Goal: Task Accomplishment & Management: Manage account settings

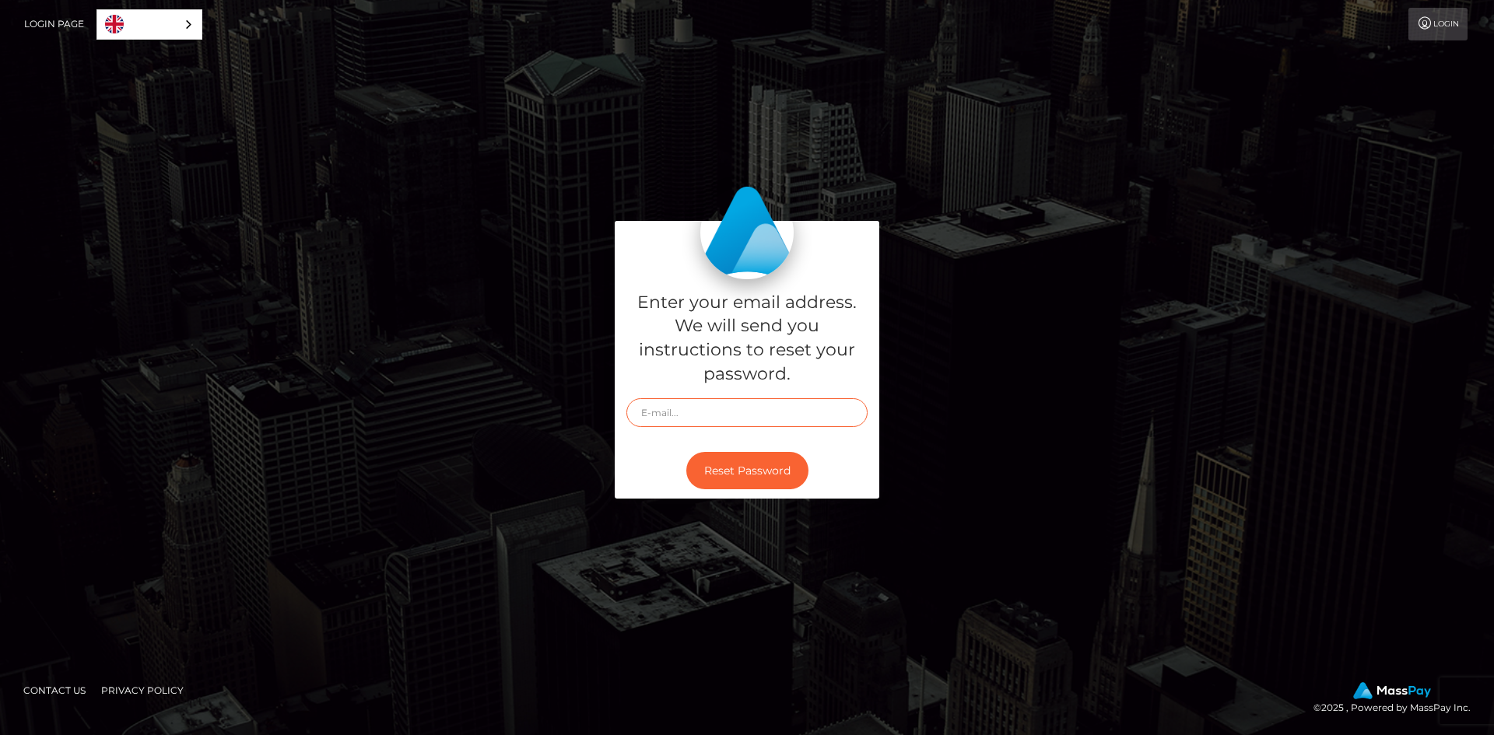
click at [699, 413] on input "text" at bounding box center [746, 412] width 241 height 29
type input "grigoreraduadrian2yahoo.com"
click at [686, 452] on button "Reset Password" at bounding box center [747, 471] width 122 height 38
